Goal: Navigation & Orientation: Find specific page/section

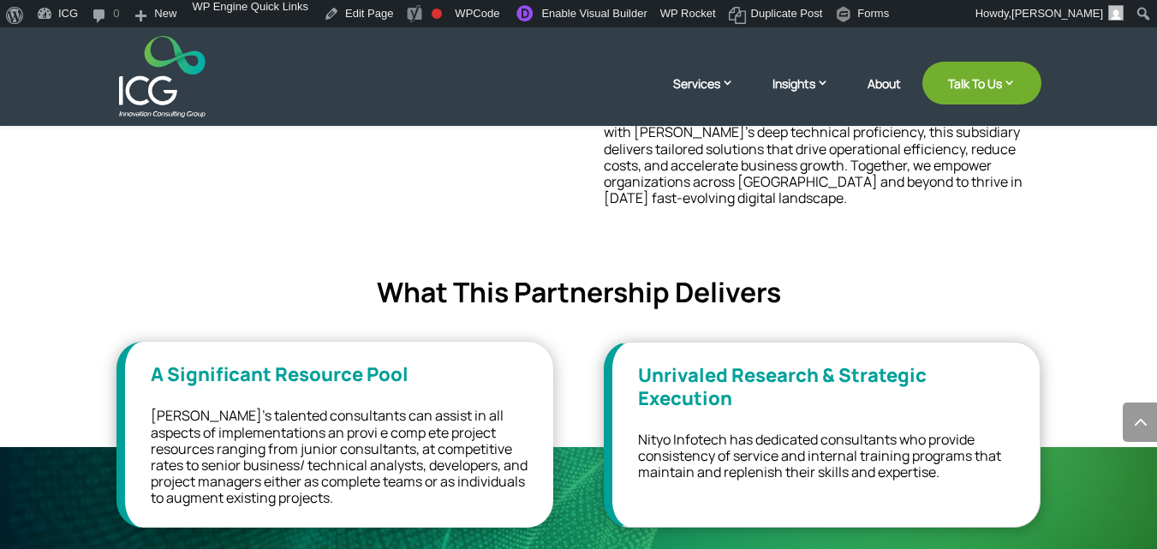
scroll to position [916, 0]
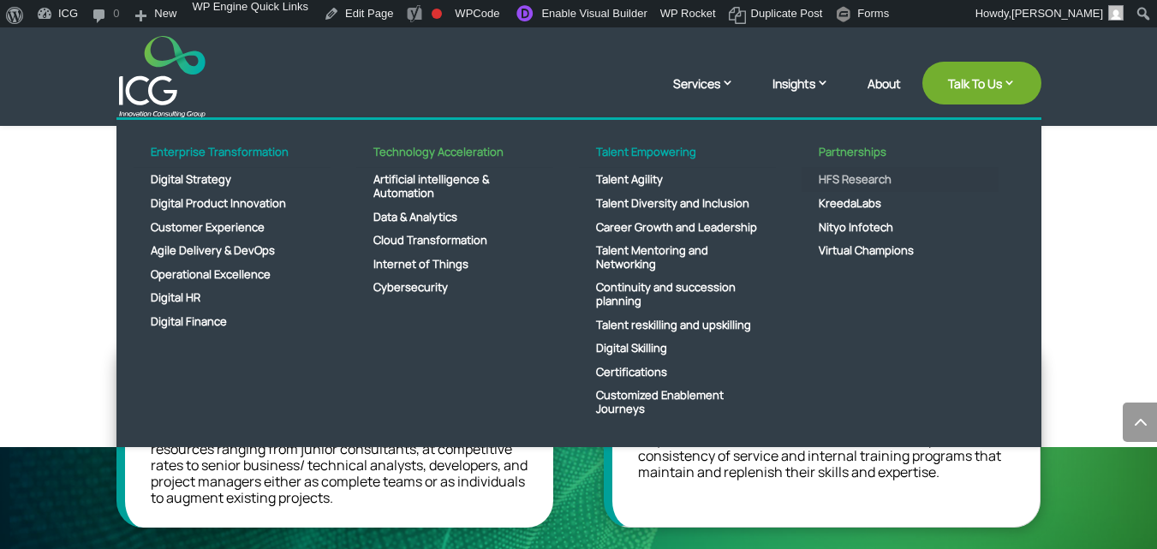
click at [827, 176] on link "HFS Research" at bounding box center [900, 180] width 197 height 24
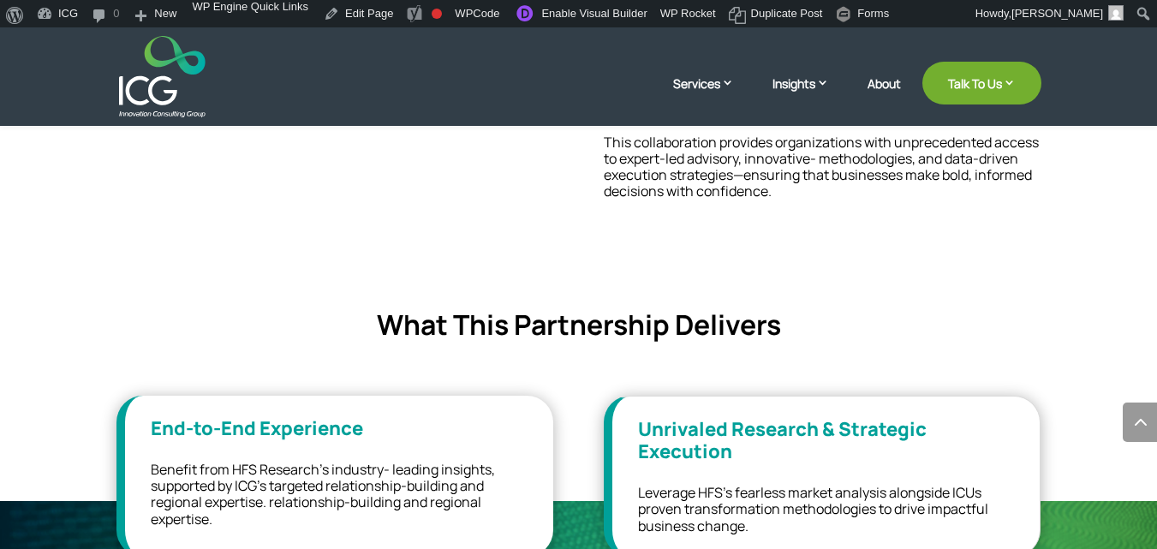
scroll to position [785, 0]
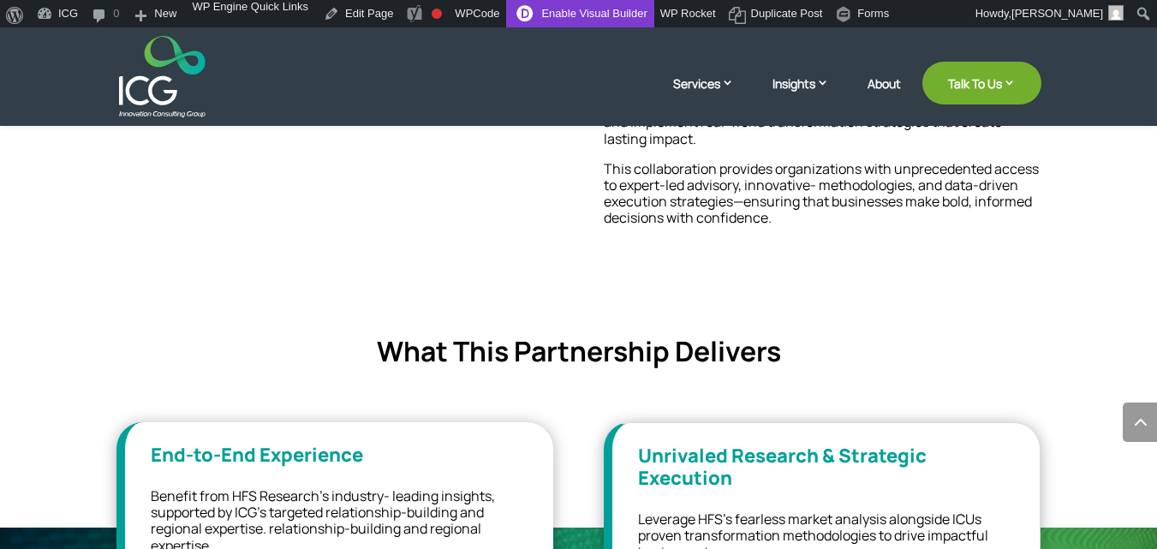
click at [550, 13] on link "Enable Visual Builder" at bounding box center [579, 13] width 147 height 27
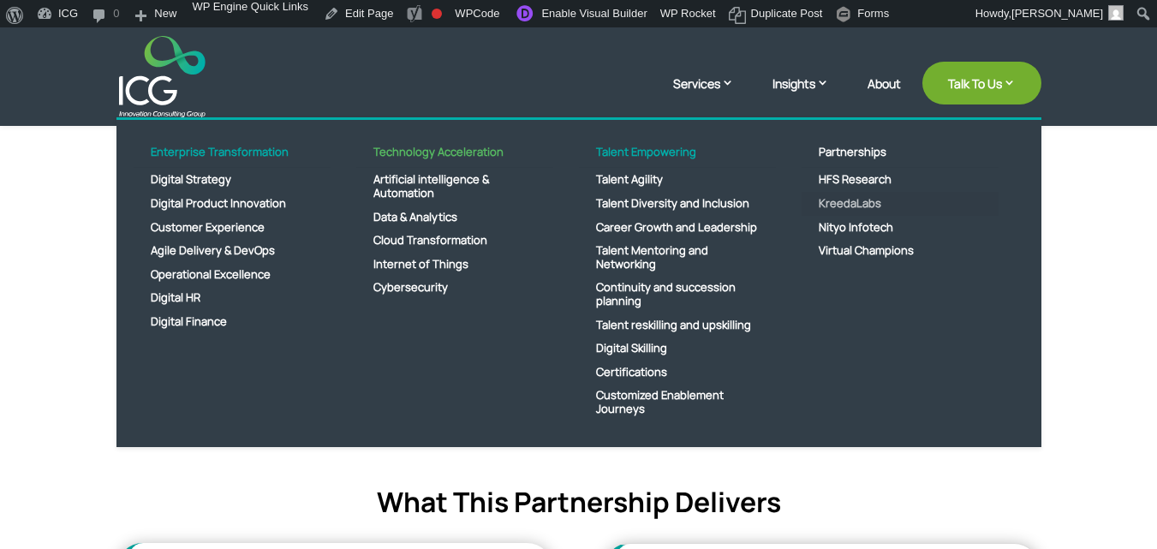
click at [861, 200] on link "KreedaLabs" at bounding box center [900, 204] width 197 height 24
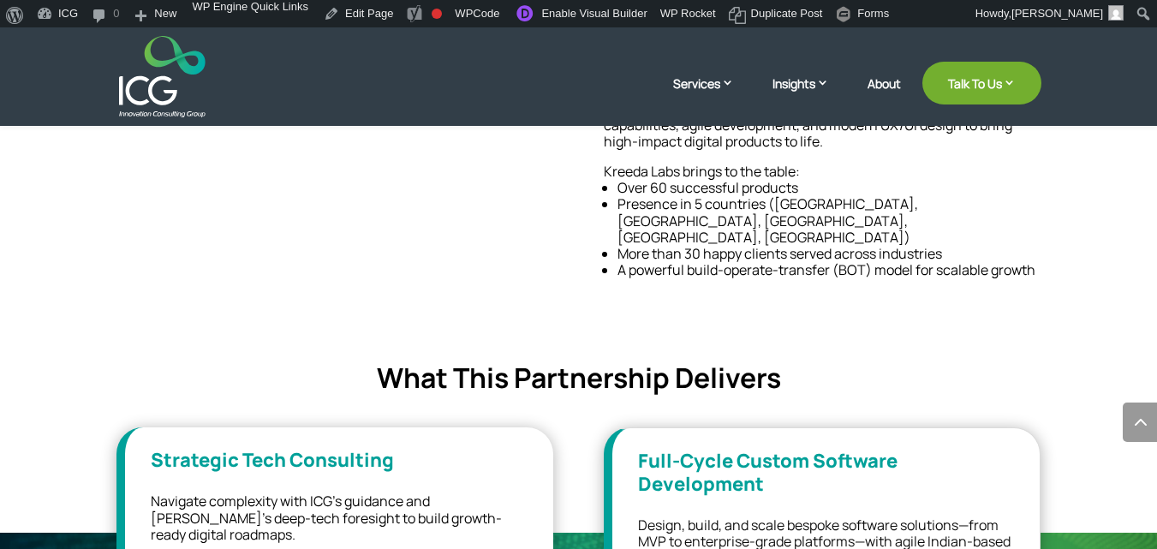
scroll to position [788, 0]
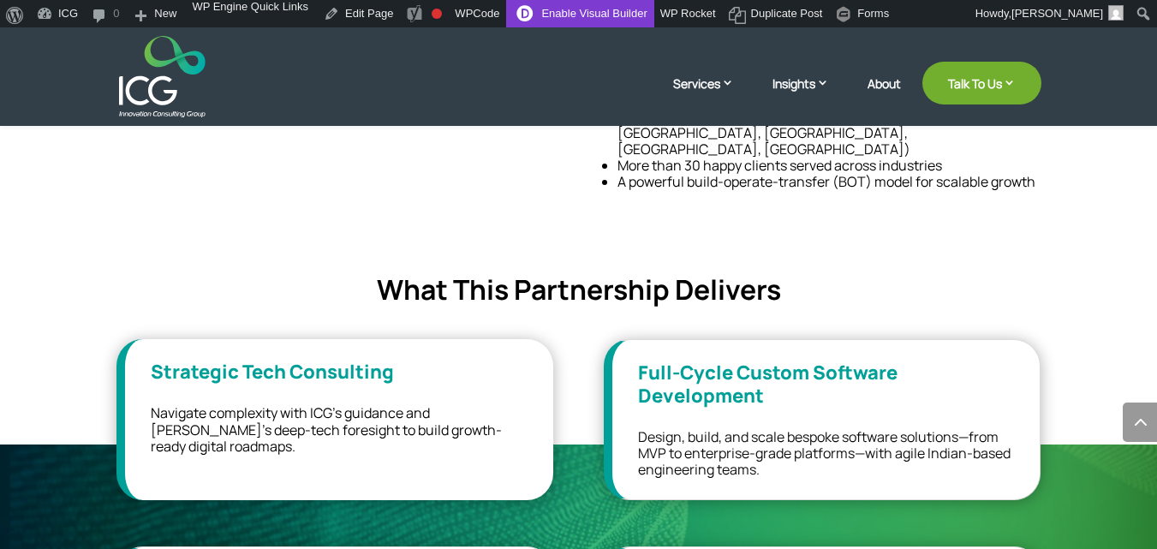
click at [571, 5] on link "Enable Visual Builder" at bounding box center [579, 13] width 147 height 27
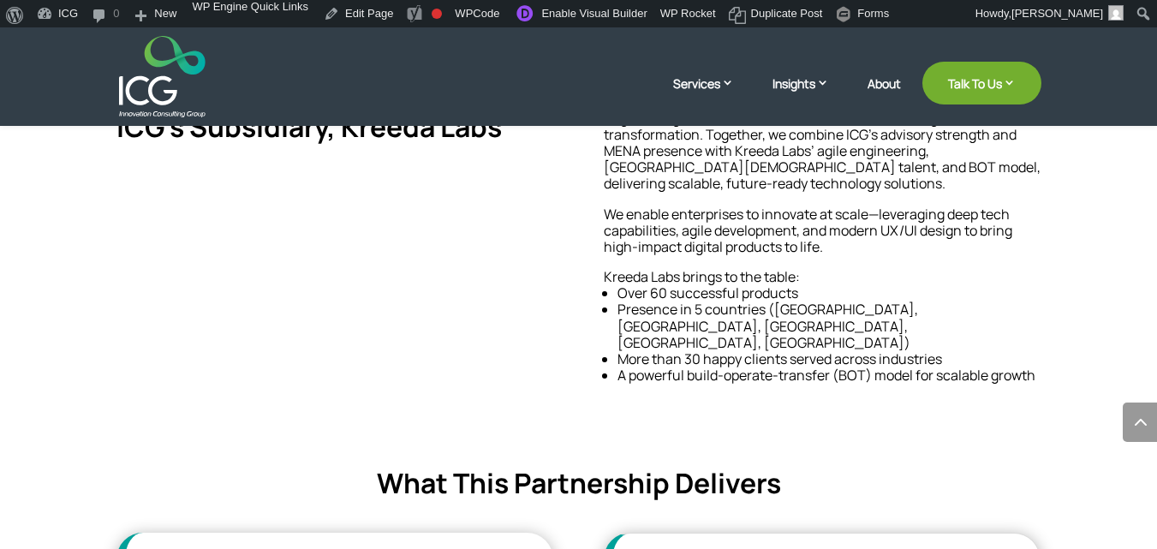
scroll to position [788, 0]
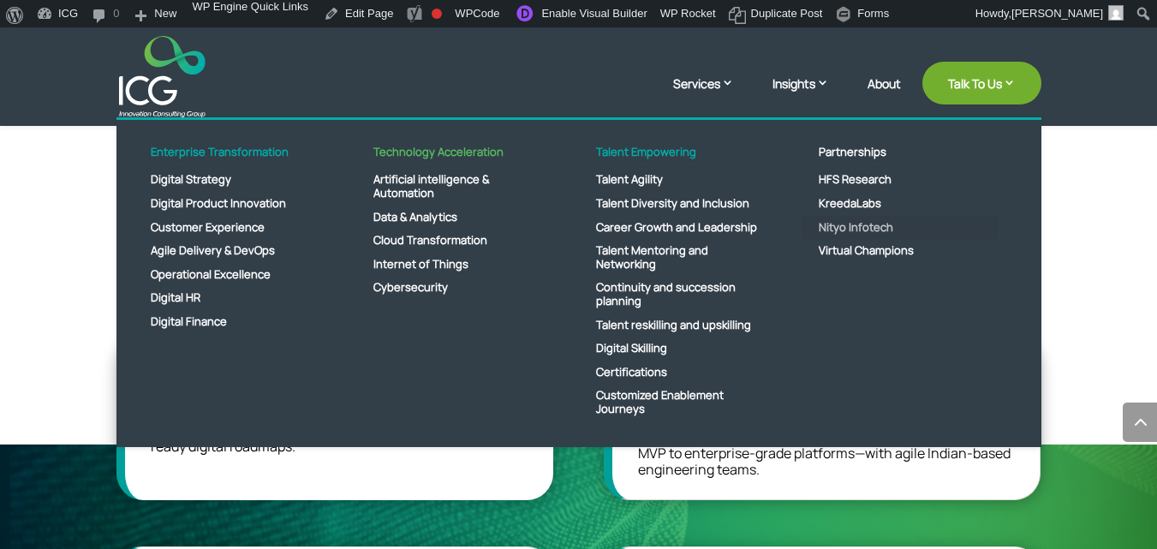
click at [860, 230] on link "Nityo Infotech" at bounding box center [900, 228] width 197 height 24
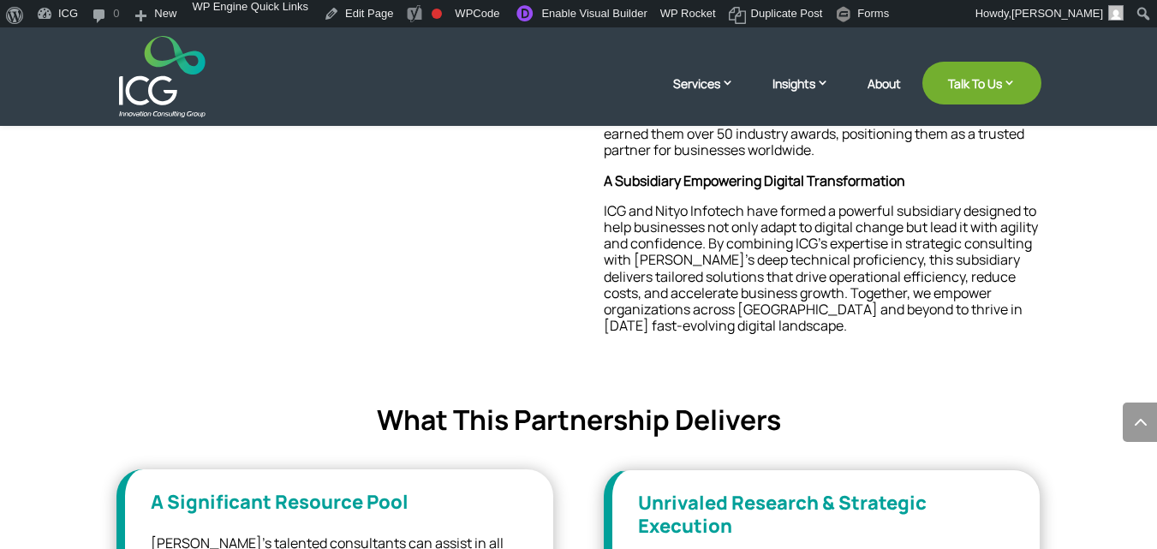
scroll to position [799, 0]
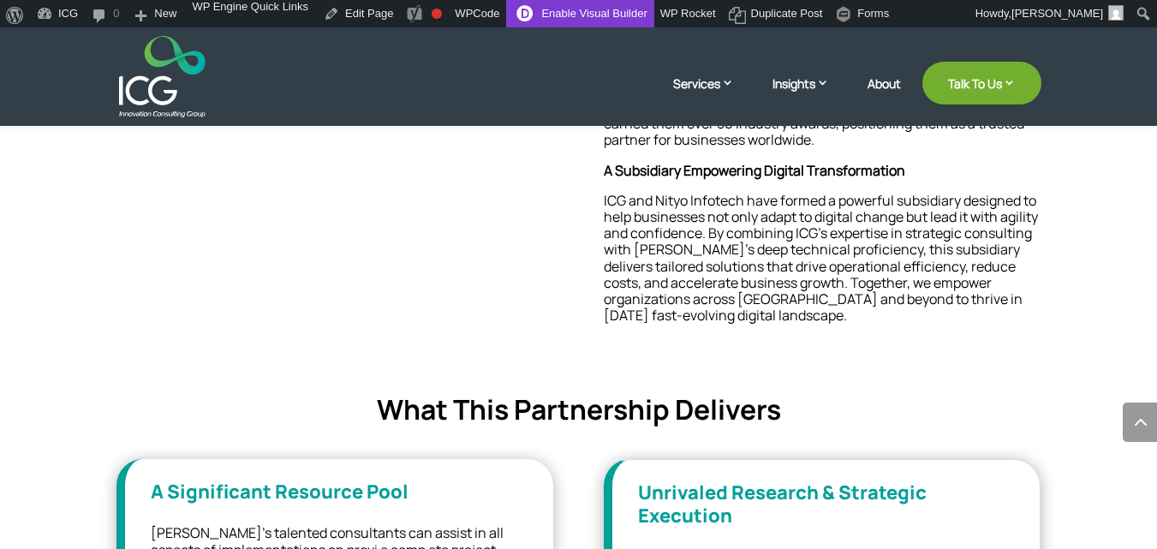
click at [554, 18] on link "Enable Visual Builder" at bounding box center [579, 13] width 147 height 27
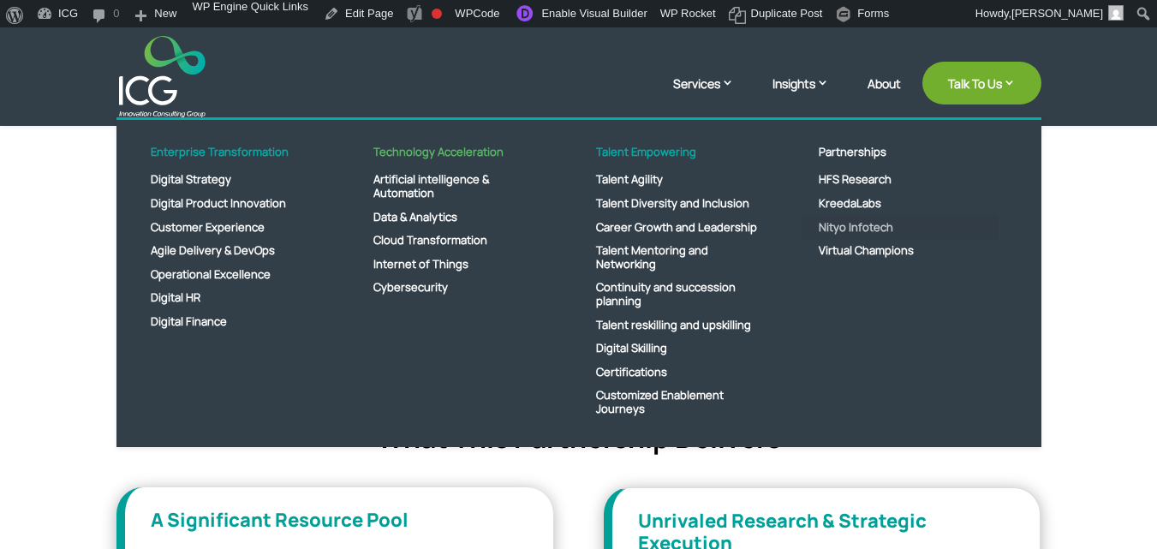
click at [842, 226] on link "Nityo Infotech" at bounding box center [900, 228] width 197 height 24
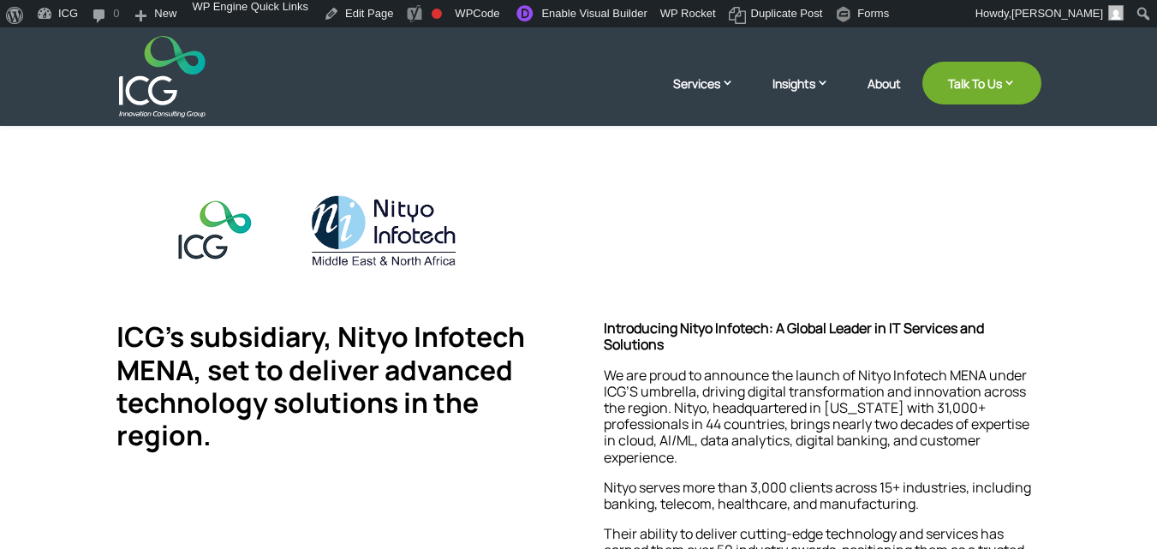
scroll to position [366, 0]
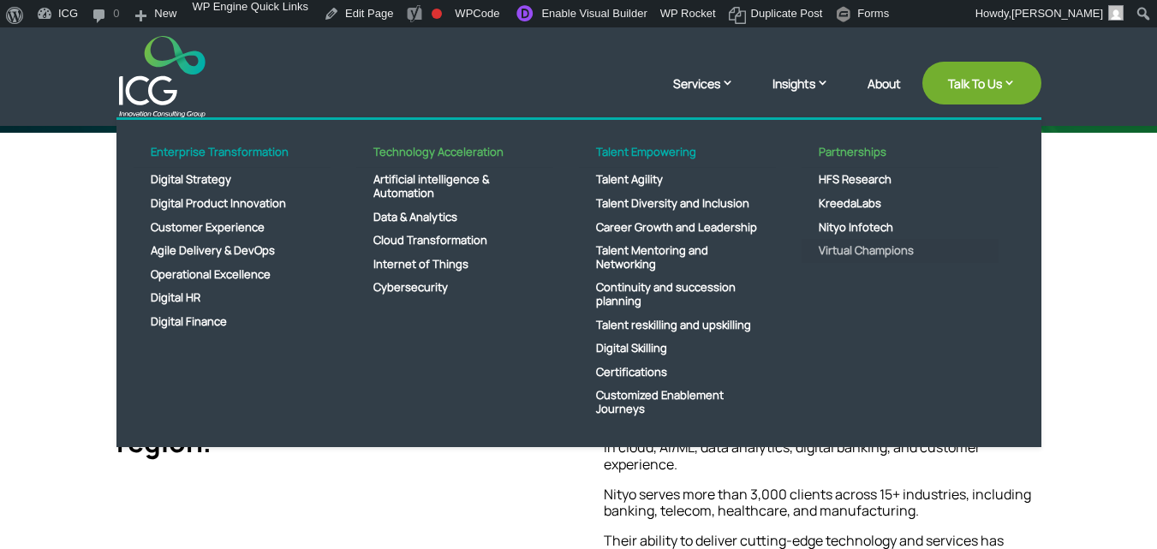
click at [846, 248] on link "Virtual Champions" at bounding box center [900, 251] width 197 height 24
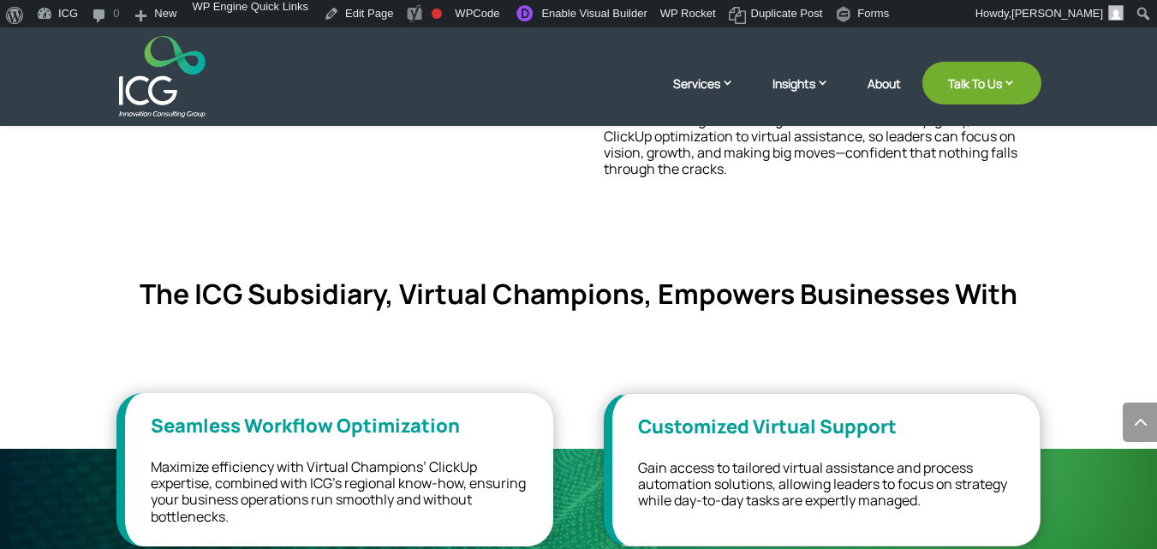
scroll to position [820, 0]
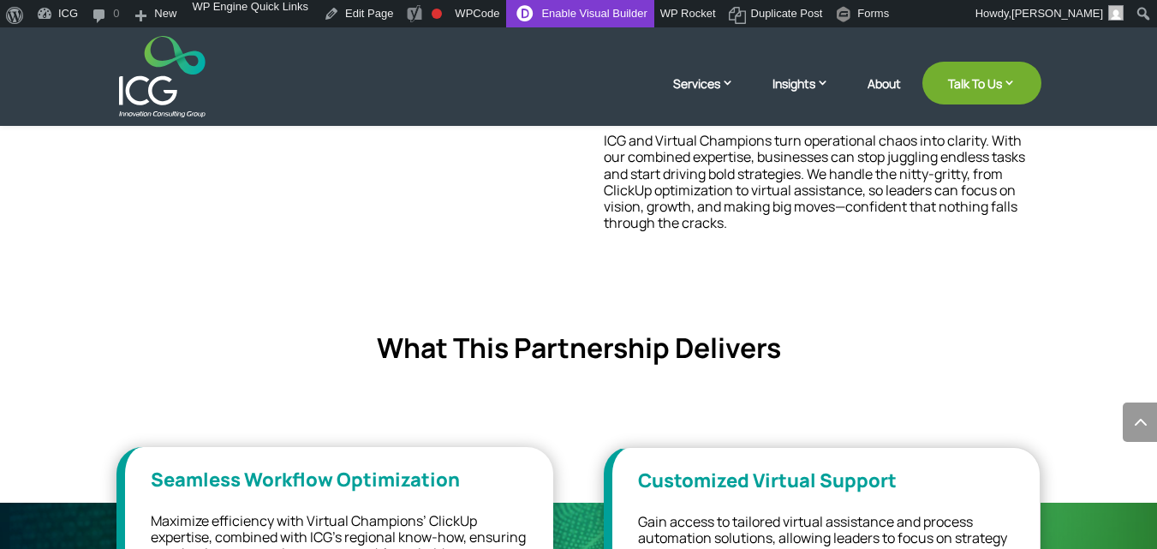
click at [533, 12] on link "Enable Visual Builder" at bounding box center [579, 13] width 147 height 27
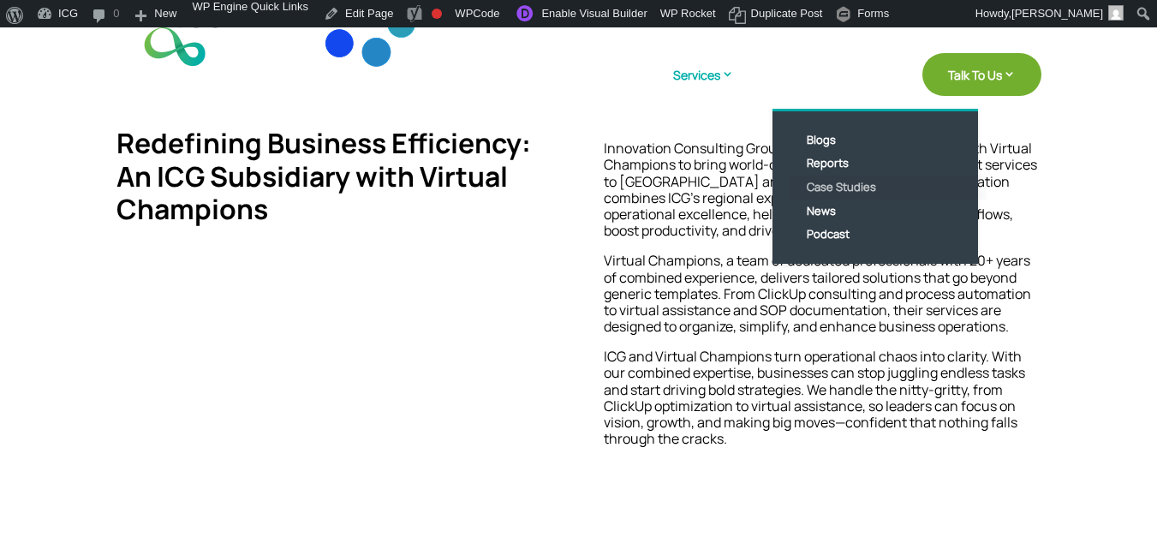
click at [830, 187] on link "Case Studies" at bounding box center [888, 188] width 197 height 24
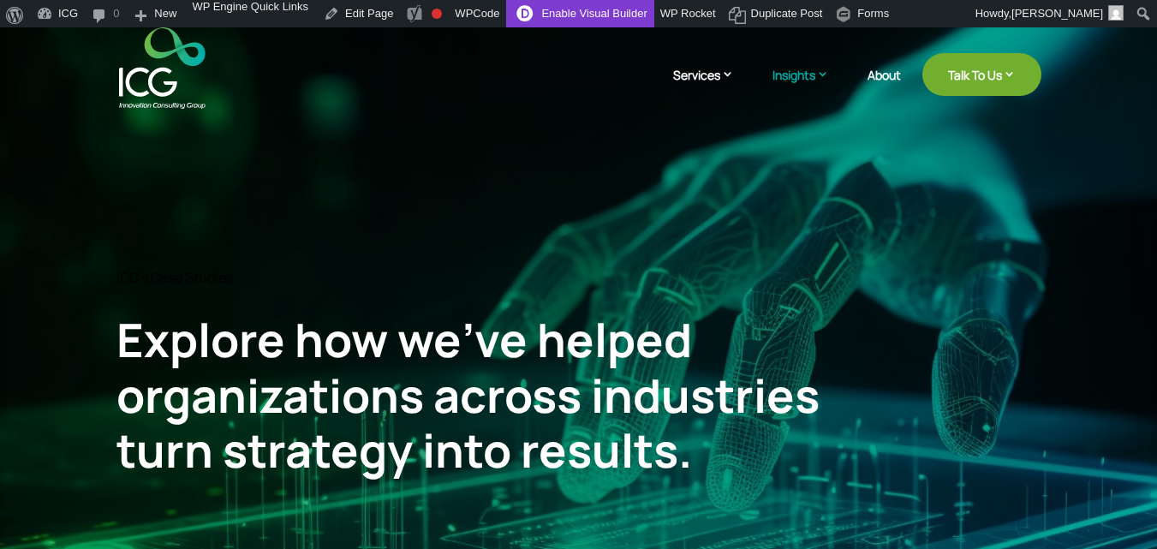
click at [554, 4] on link "Enable Visual Builder" at bounding box center [579, 13] width 147 height 27
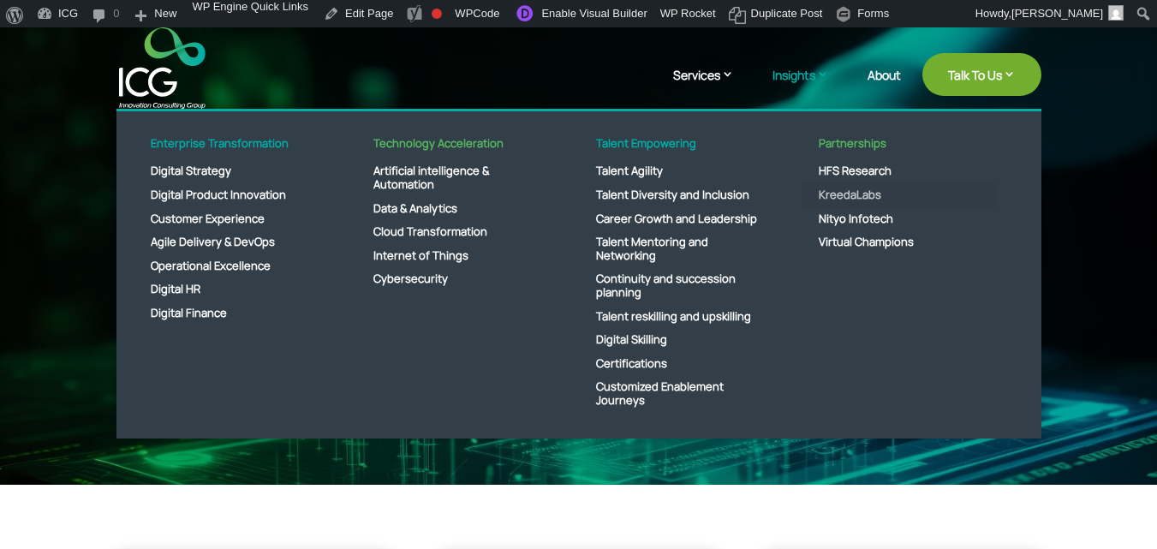
click at [864, 197] on link "KreedaLabs" at bounding box center [900, 195] width 197 height 24
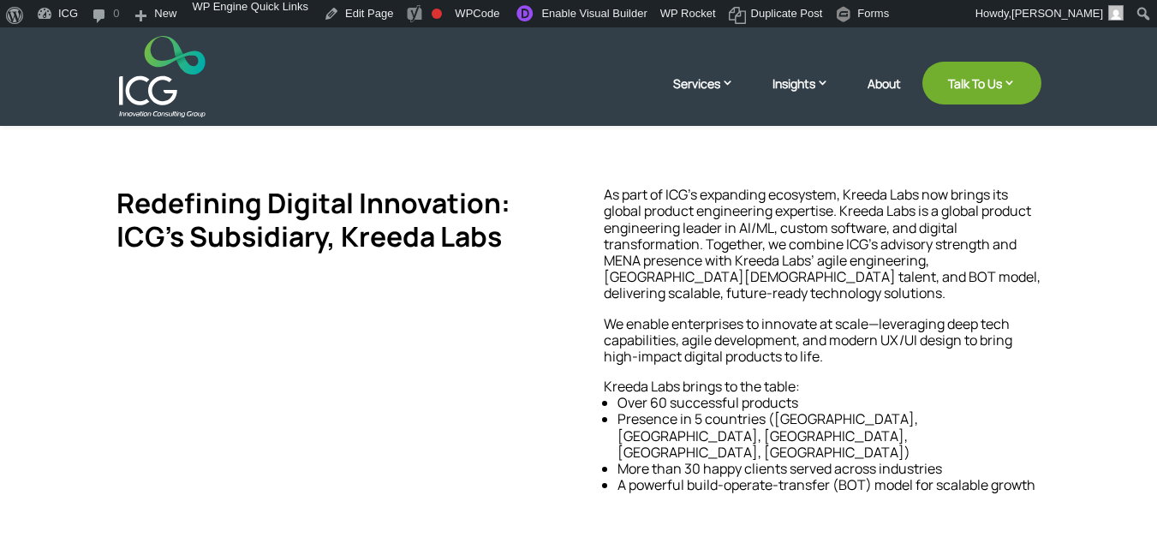
scroll to position [534, 0]
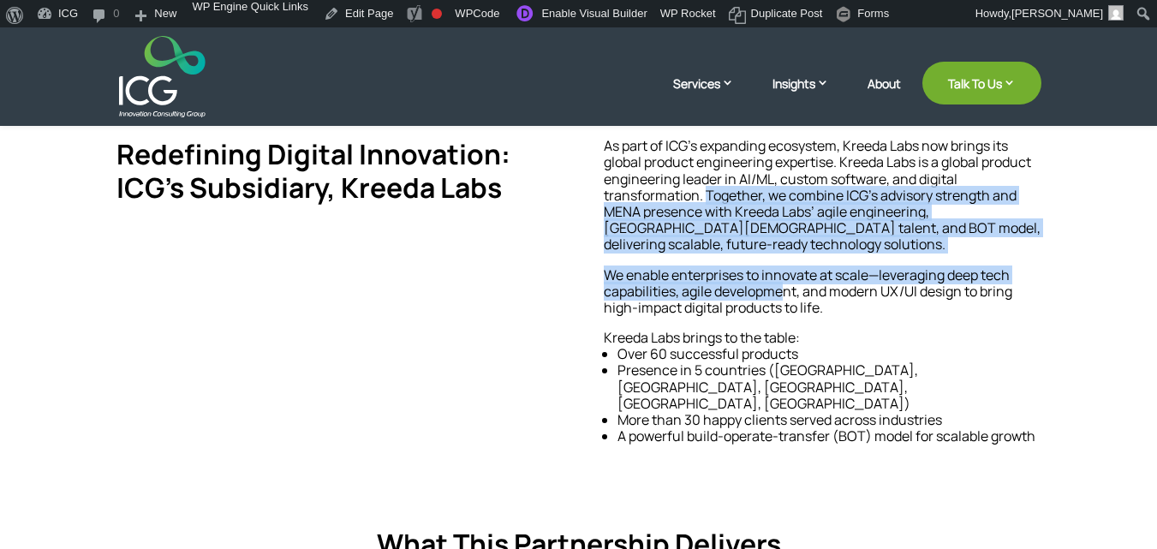
drag, startPoint x: 787, startPoint y: 289, endPoint x: 703, endPoint y: 199, distance: 123.0
click at [703, 199] on div "As part of ICG’s expanding ecosystem, Kreeda Labs now brings its global product…" at bounding box center [822, 298] width 437 height 320
click at [582, 20] on link "Enable Visual Builder" at bounding box center [579, 13] width 147 height 27
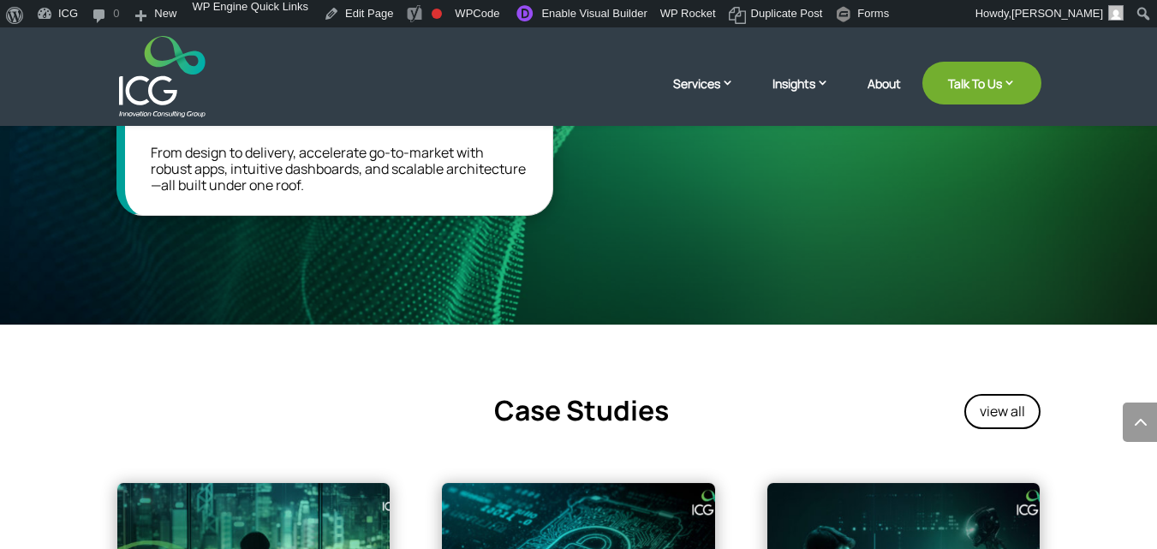
scroll to position [1439, 0]
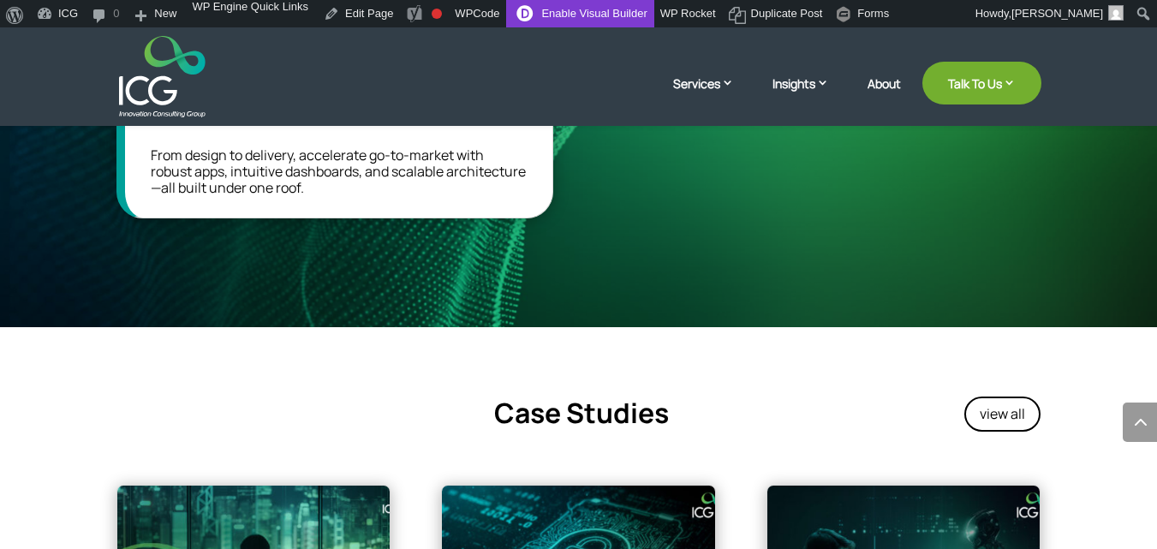
click at [592, 4] on link "Enable Visual Builder" at bounding box center [579, 13] width 147 height 27
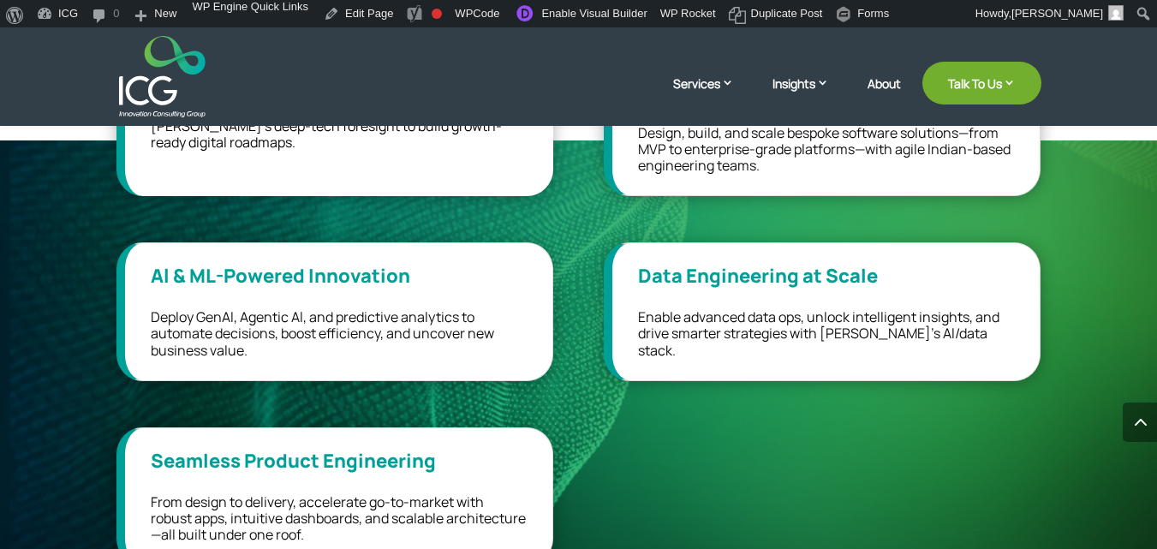
scroll to position [1065, 0]
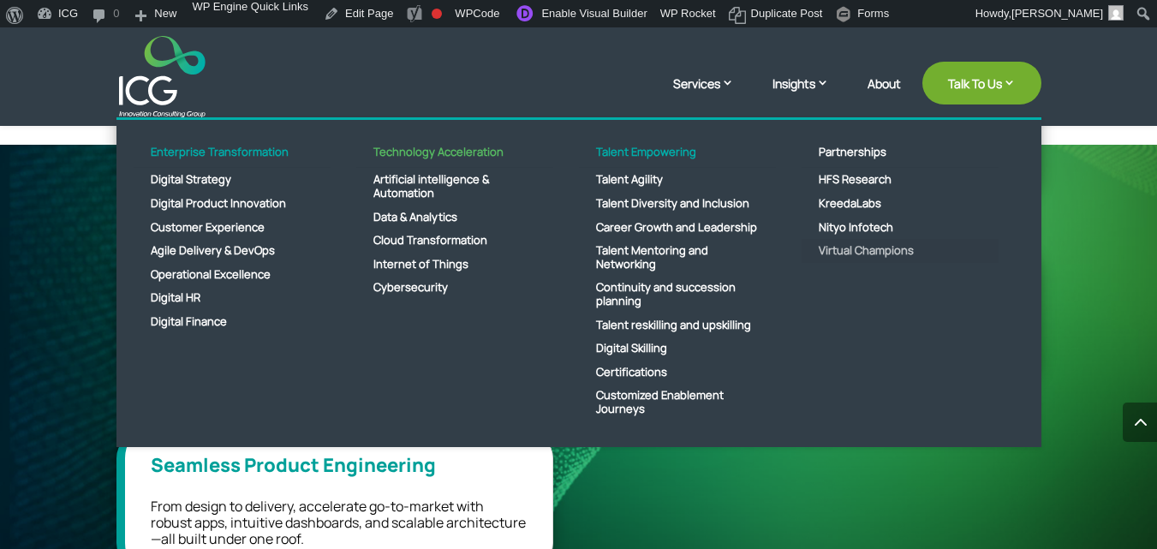
click at [853, 248] on link "Virtual Champions" at bounding box center [900, 251] width 197 height 24
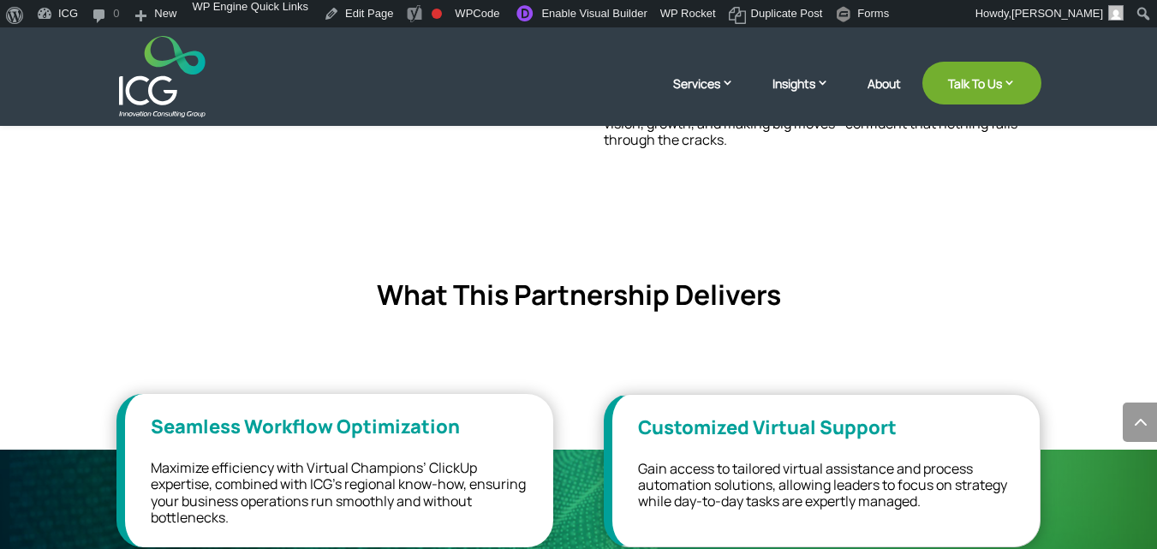
scroll to position [905, 0]
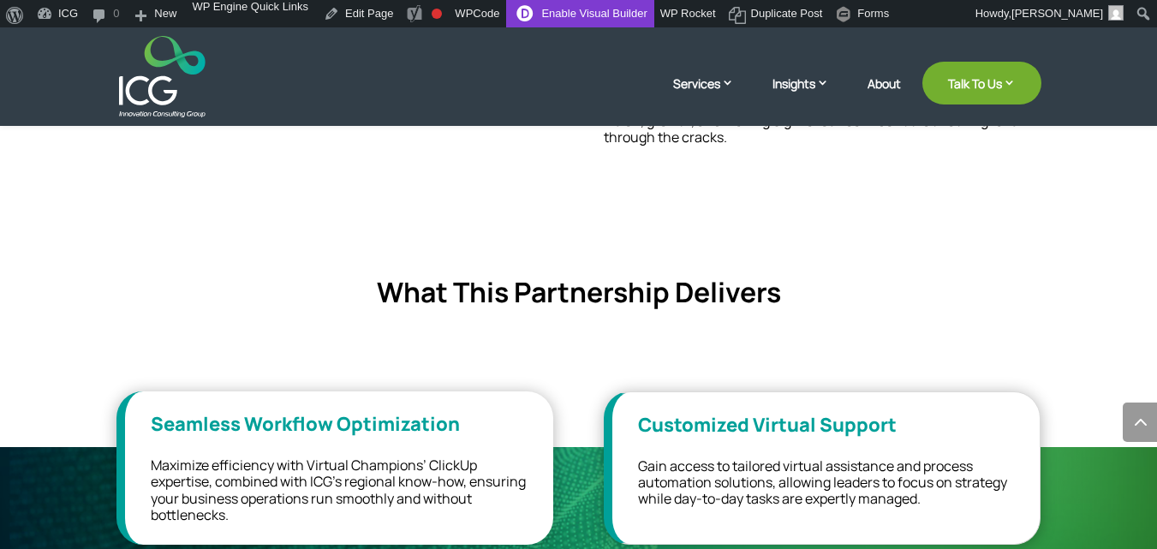
click at [606, 17] on link "Enable Visual Builder" at bounding box center [579, 13] width 147 height 27
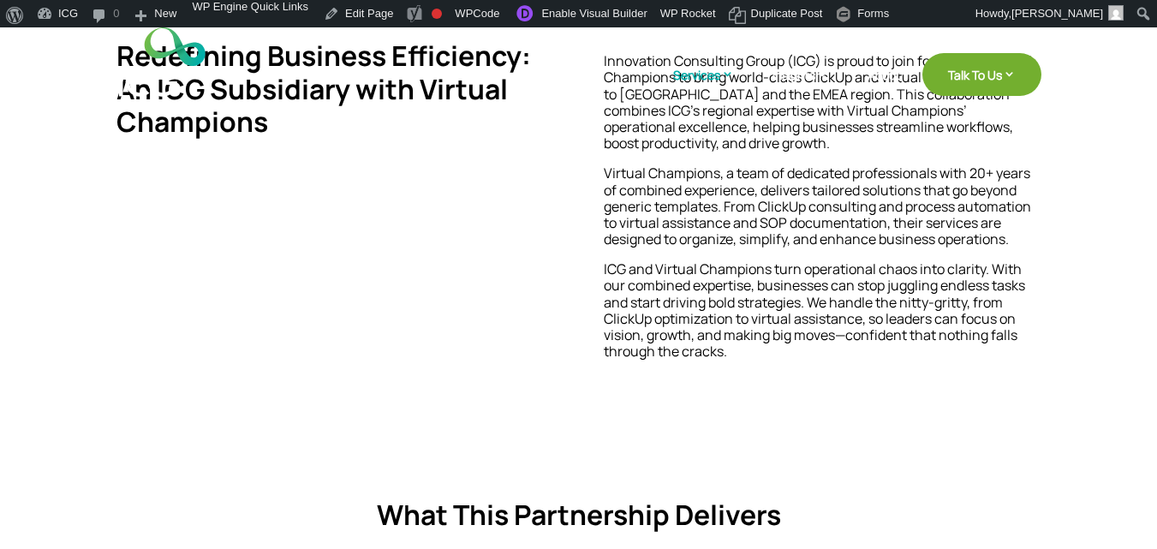
scroll to position [905, 0]
